Goal: Check status: Check status

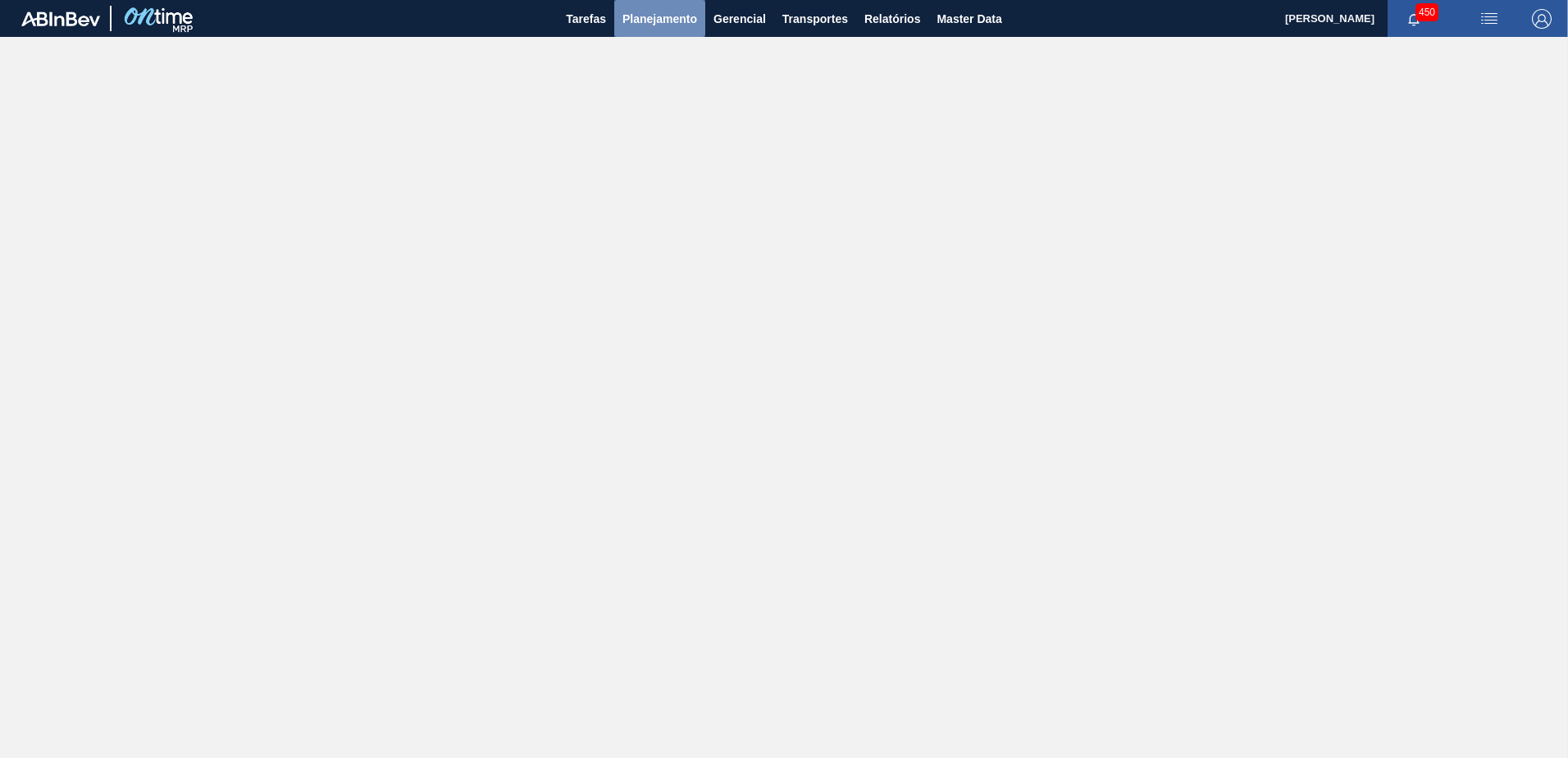
click at [628, 26] on span "Planejamento" at bounding box center [660, 18] width 74 height 20
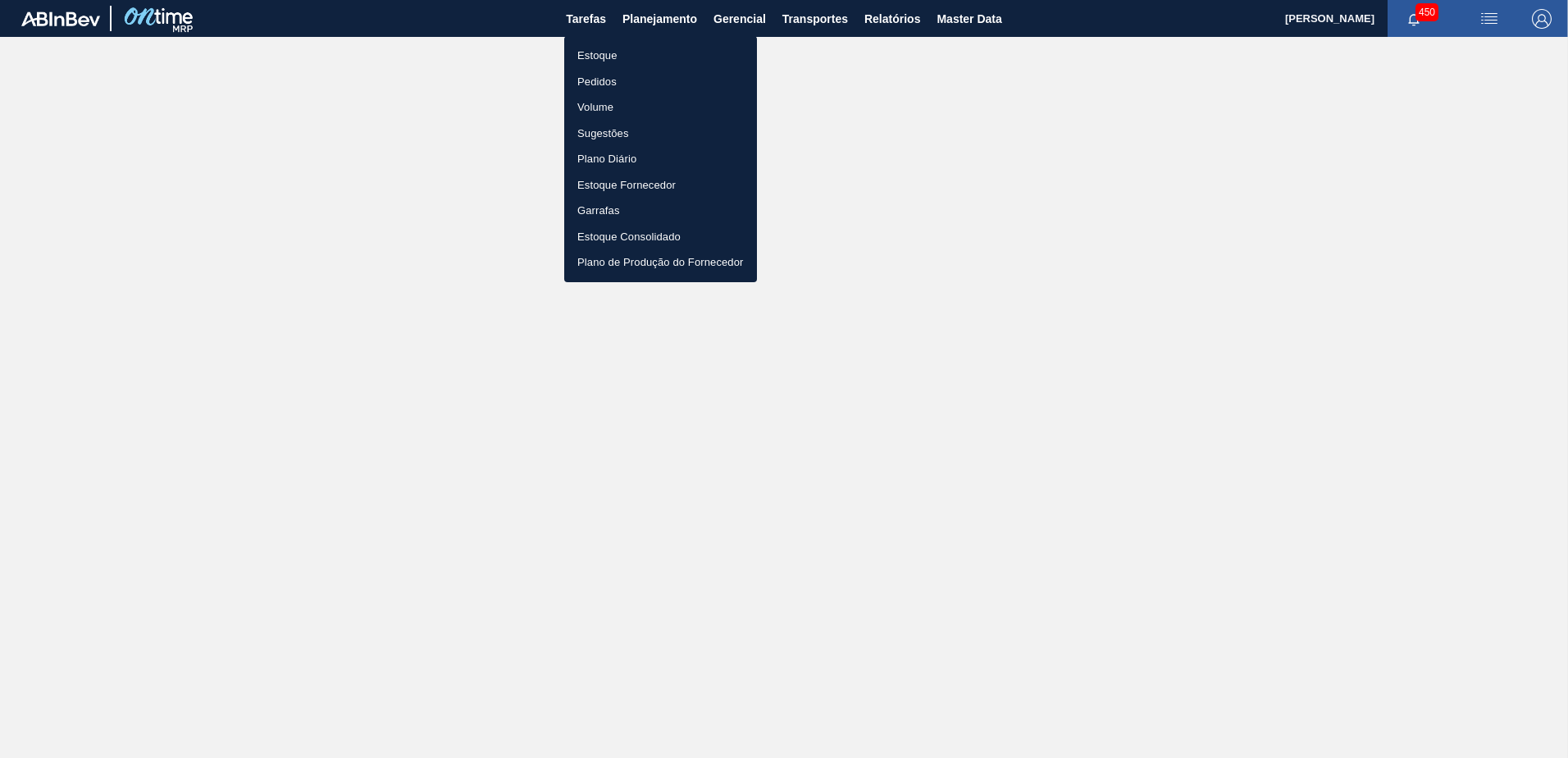
click at [641, 53] on li "Estoque" at bounding box center [660, 55] width 193 height 26
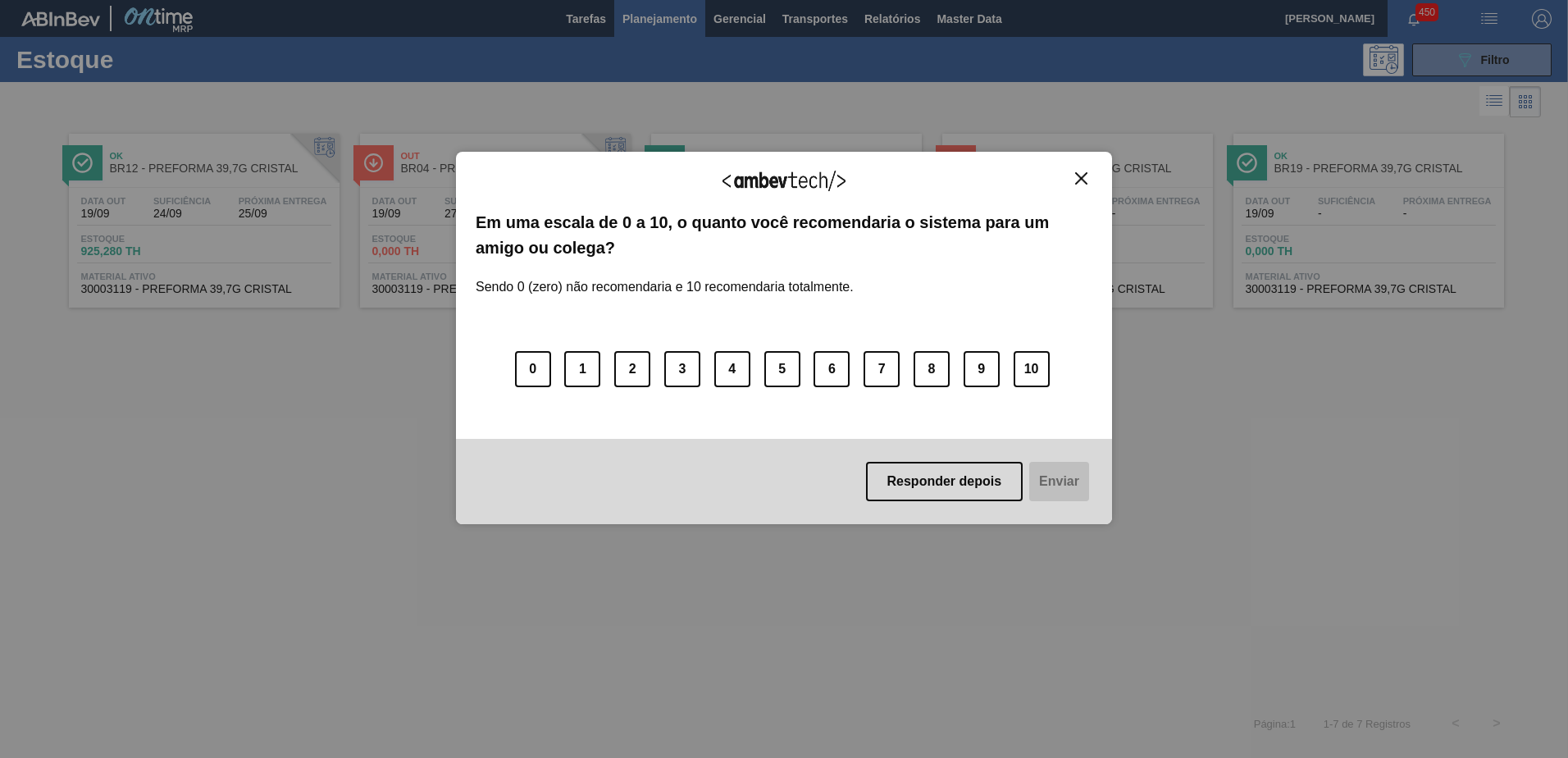
click at [965, 481] on button "Responder depois" at bounding box center [945, 481] width 157 height 40
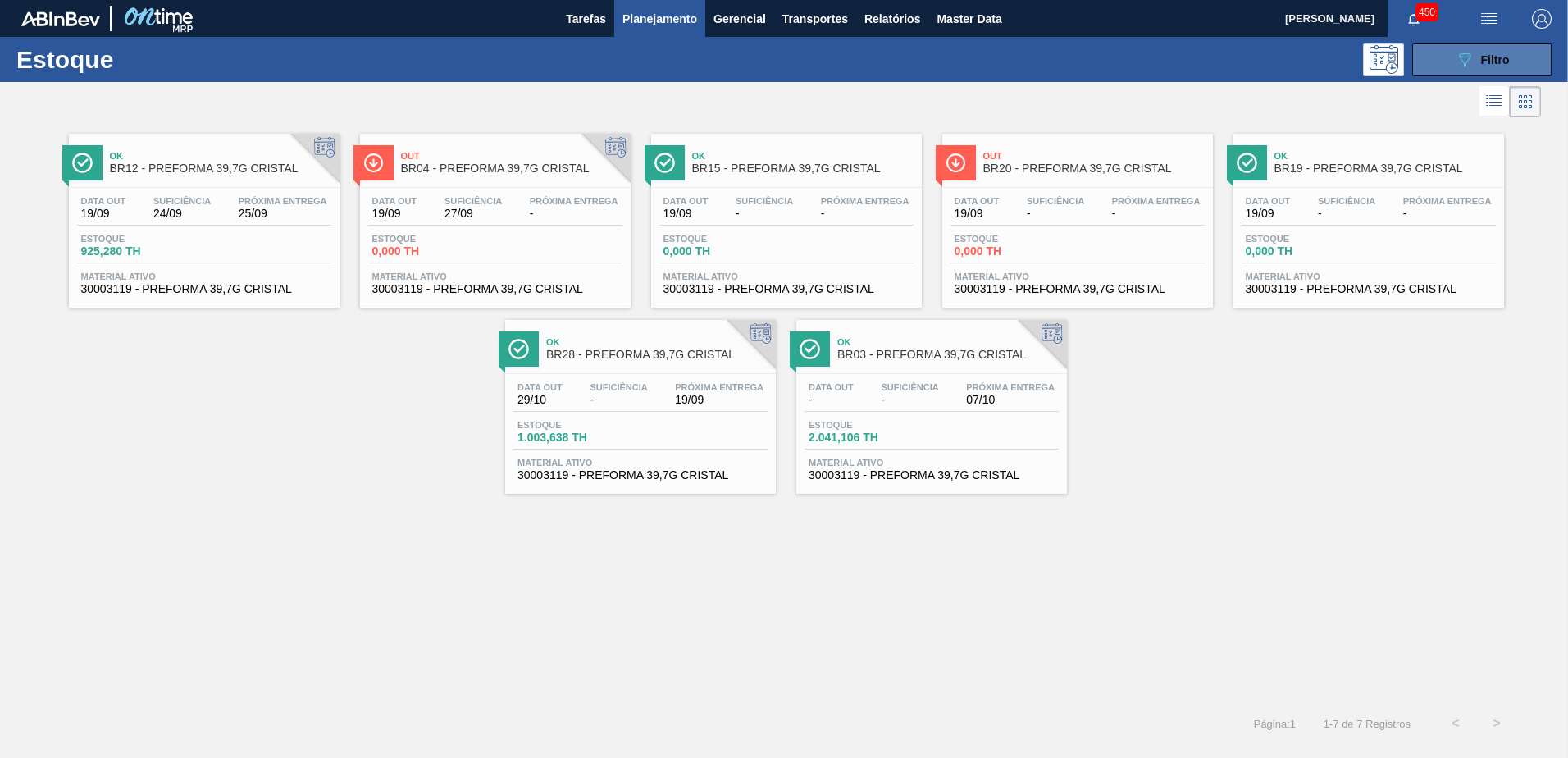
click at [1440, 56] on button "089F7B8B-B2A5-4AFE-B5C0-19BA573D28AC Filtro" at bounding box center [1482, 60] width 139 height 33
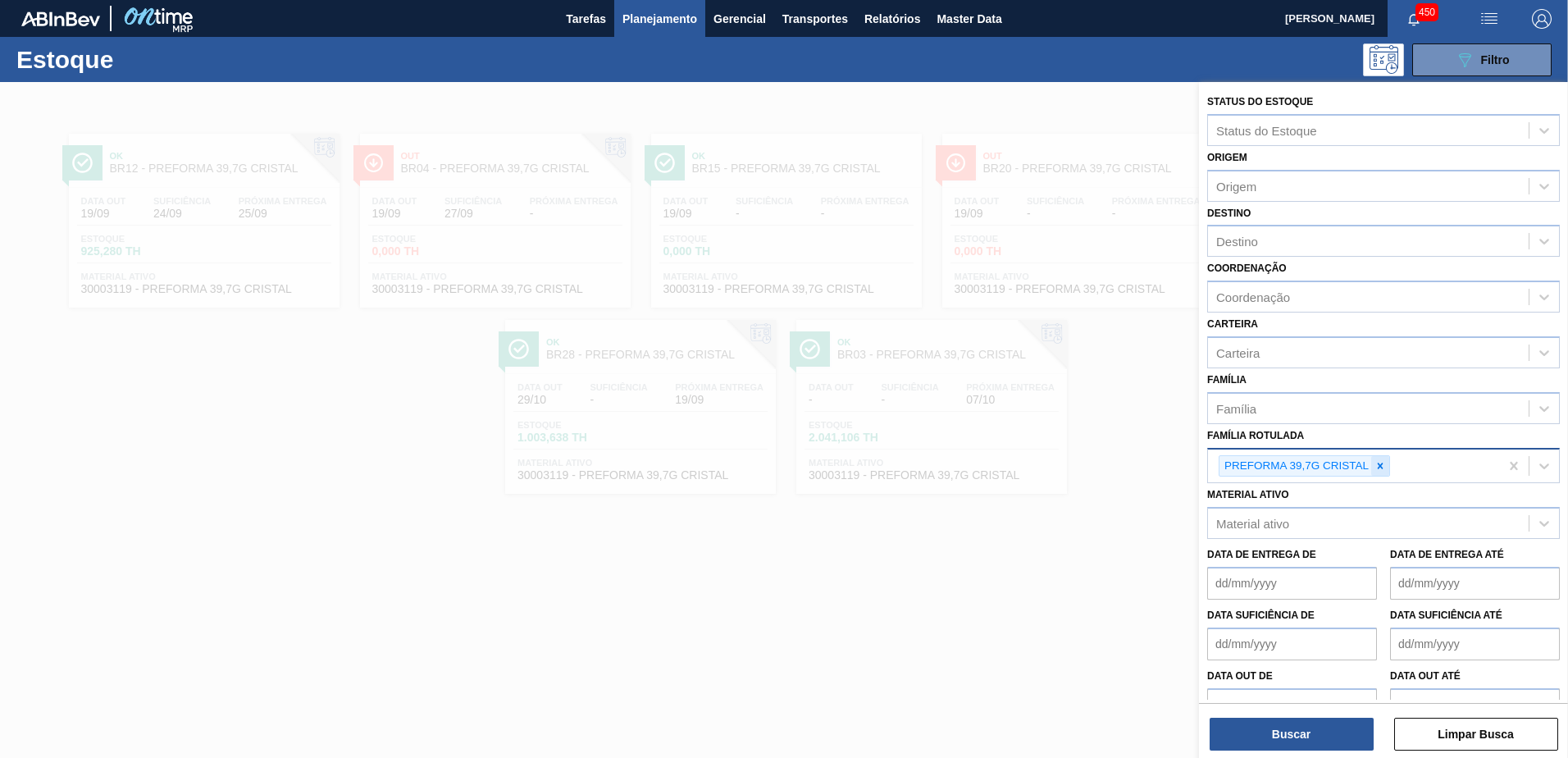
click at [1383, 473] on div at bounding box center [1380, 467] width 18 height 21
click at [1352, 468] on div "Família Rotulada" at bounding box center [1368, 464] width 321 height 24
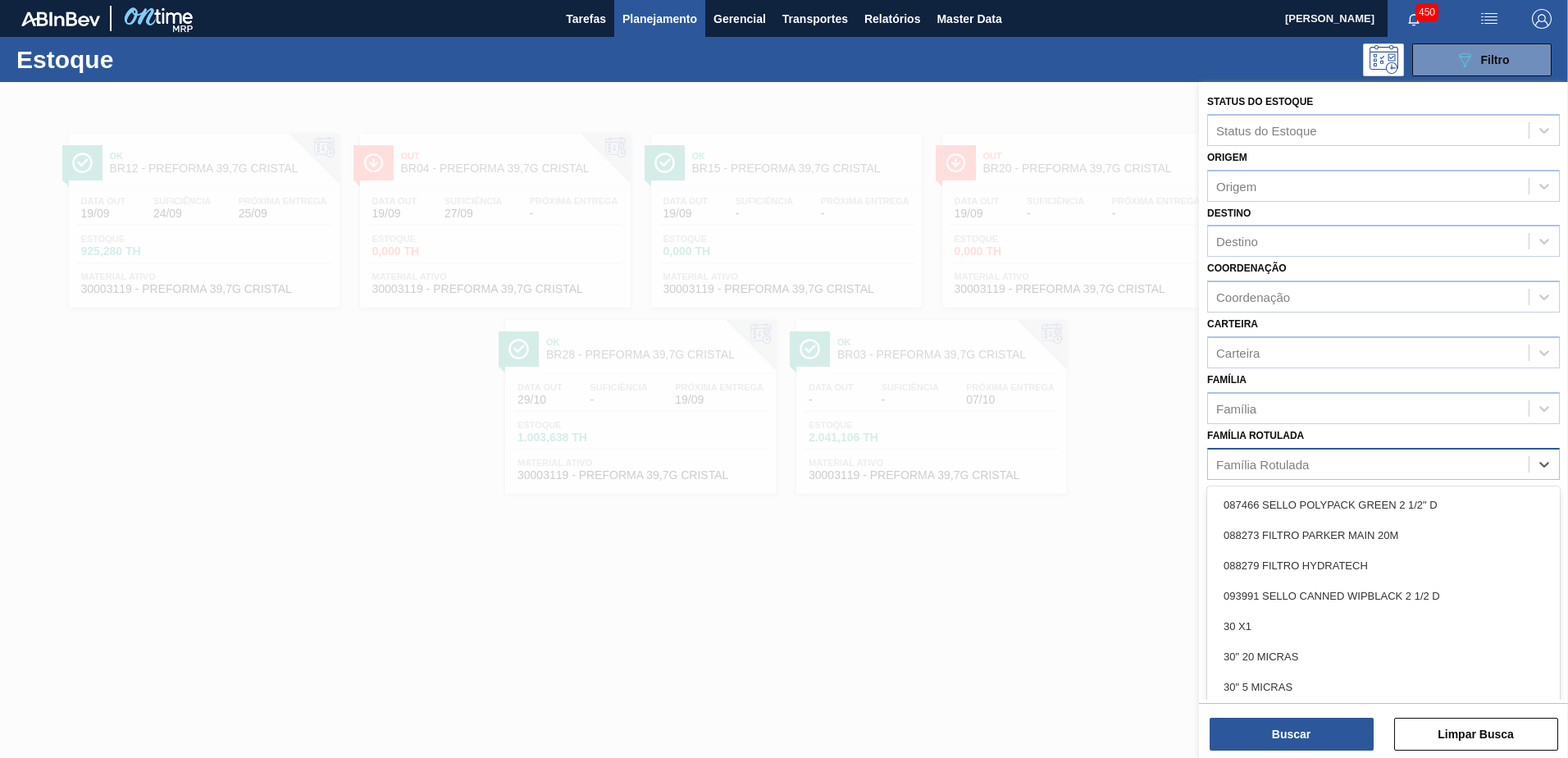
click at [1355, 467] on div "Família Rotulada" at bounding box center [1368, 464] width 321 height 24
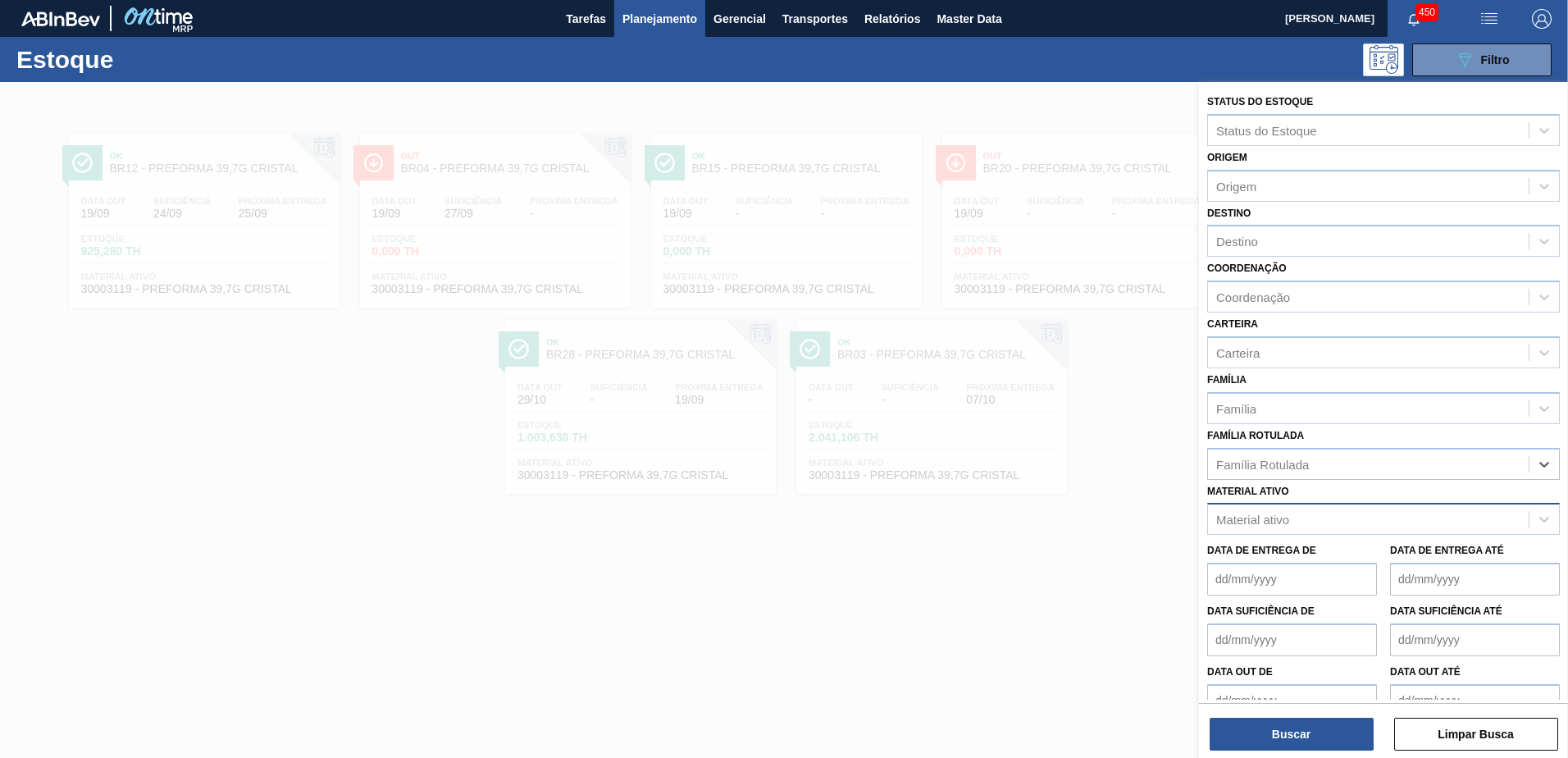
click at [1351, 513] on div "Material ativo" at bounding box center [1368, 519] width 321 height 24
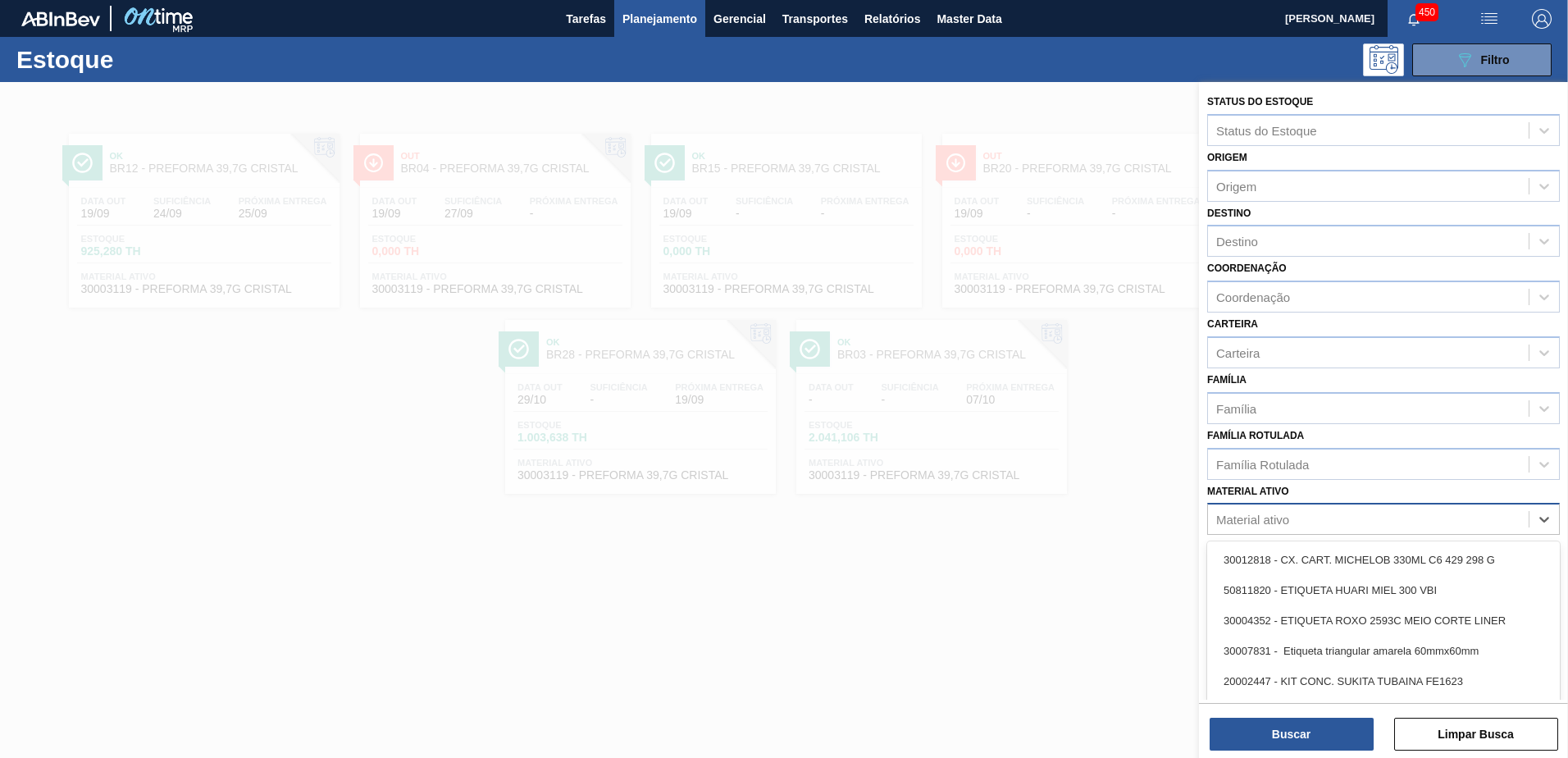
paste ativo "30034509"
type ativo "30034509"
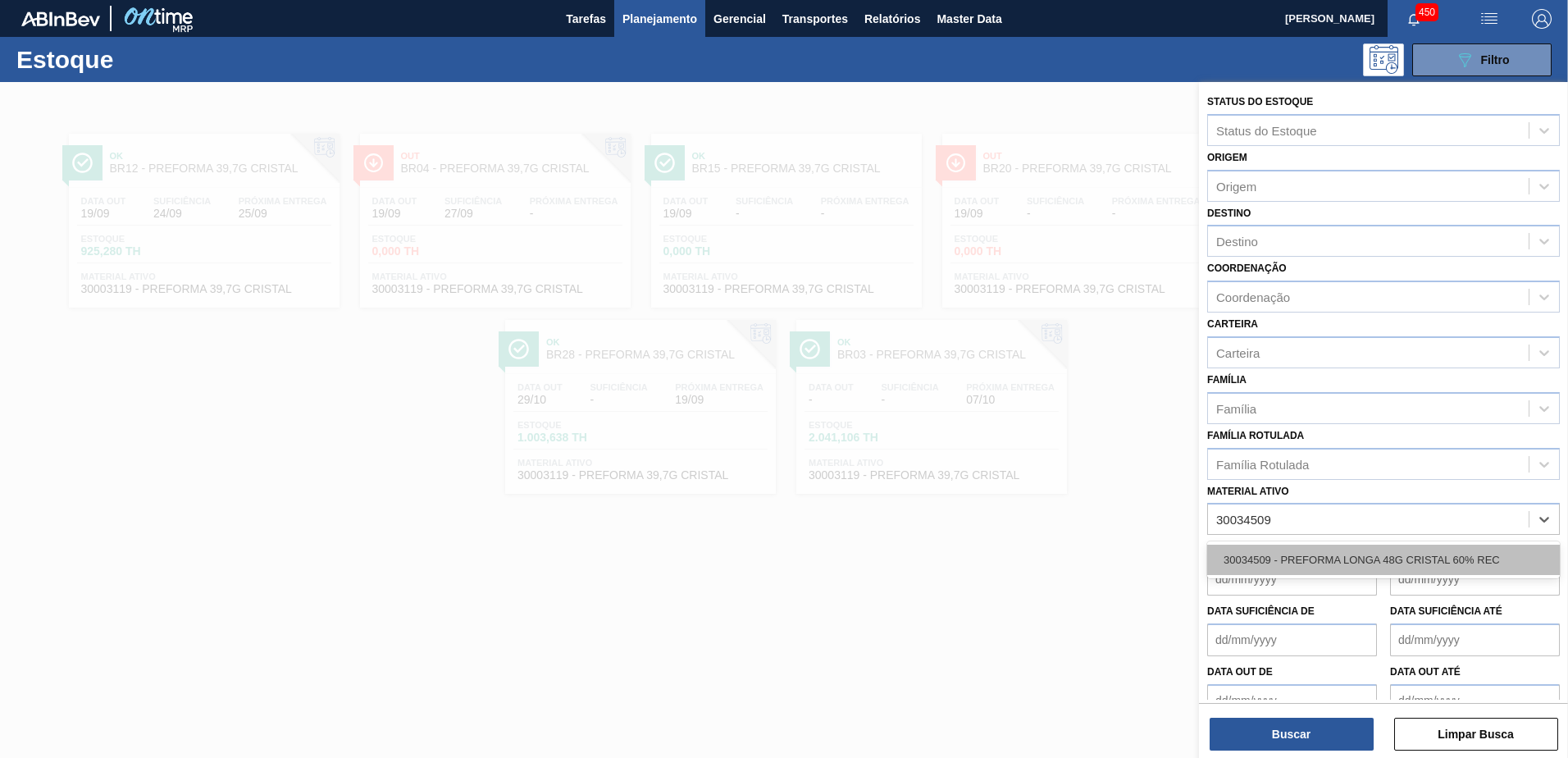
click at [1352, 550] on div "30034509 - PREFORMA LONGA 48G CRISTAL 60% REC" at bounding box center [1384, 559] width 353 height 30
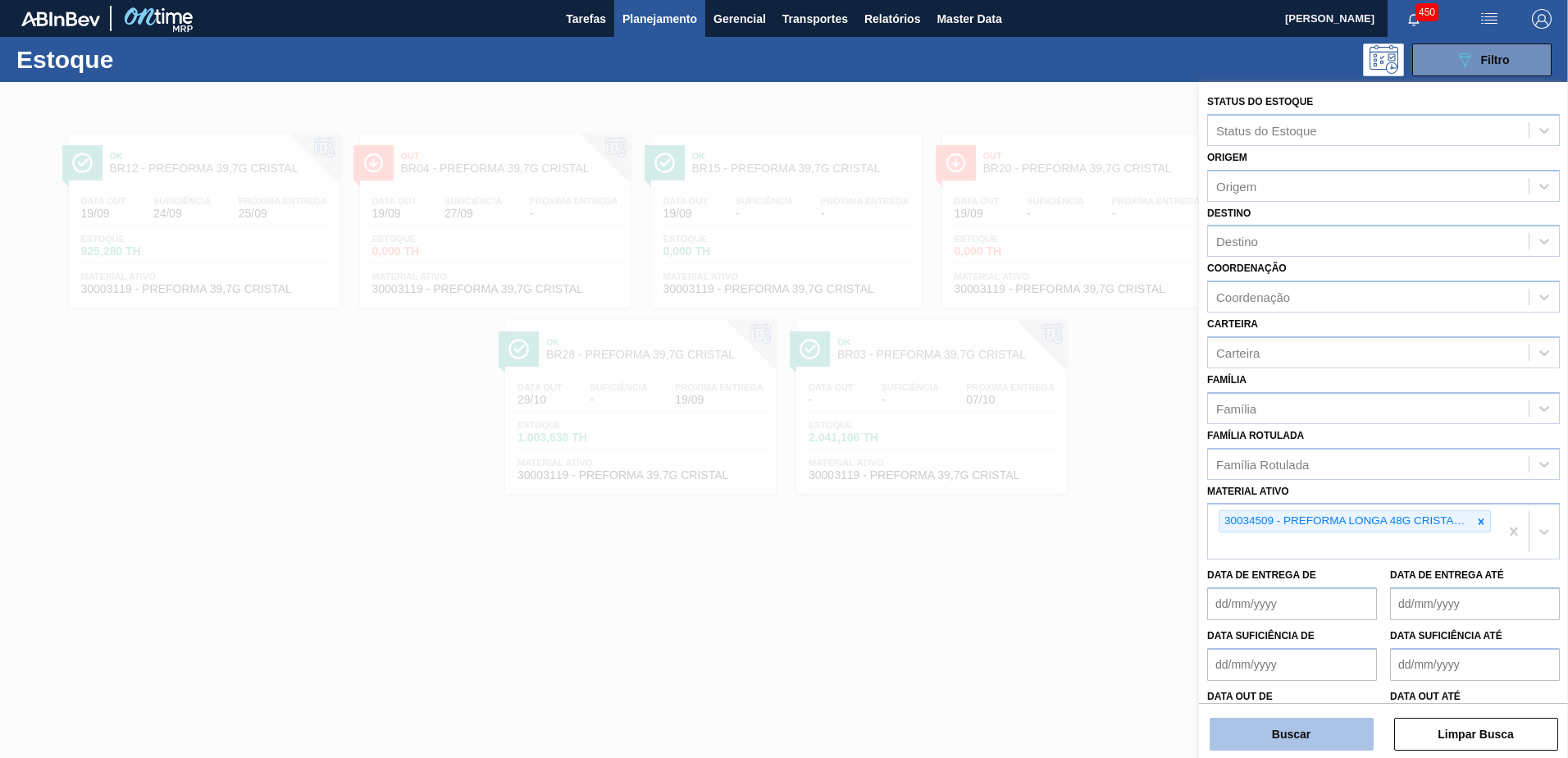
click at [1301, 726] on button "Buscar" at bounding box center [1292, 734] width 164 height 33
